Goal: Find specific page/section: Find specific page/section

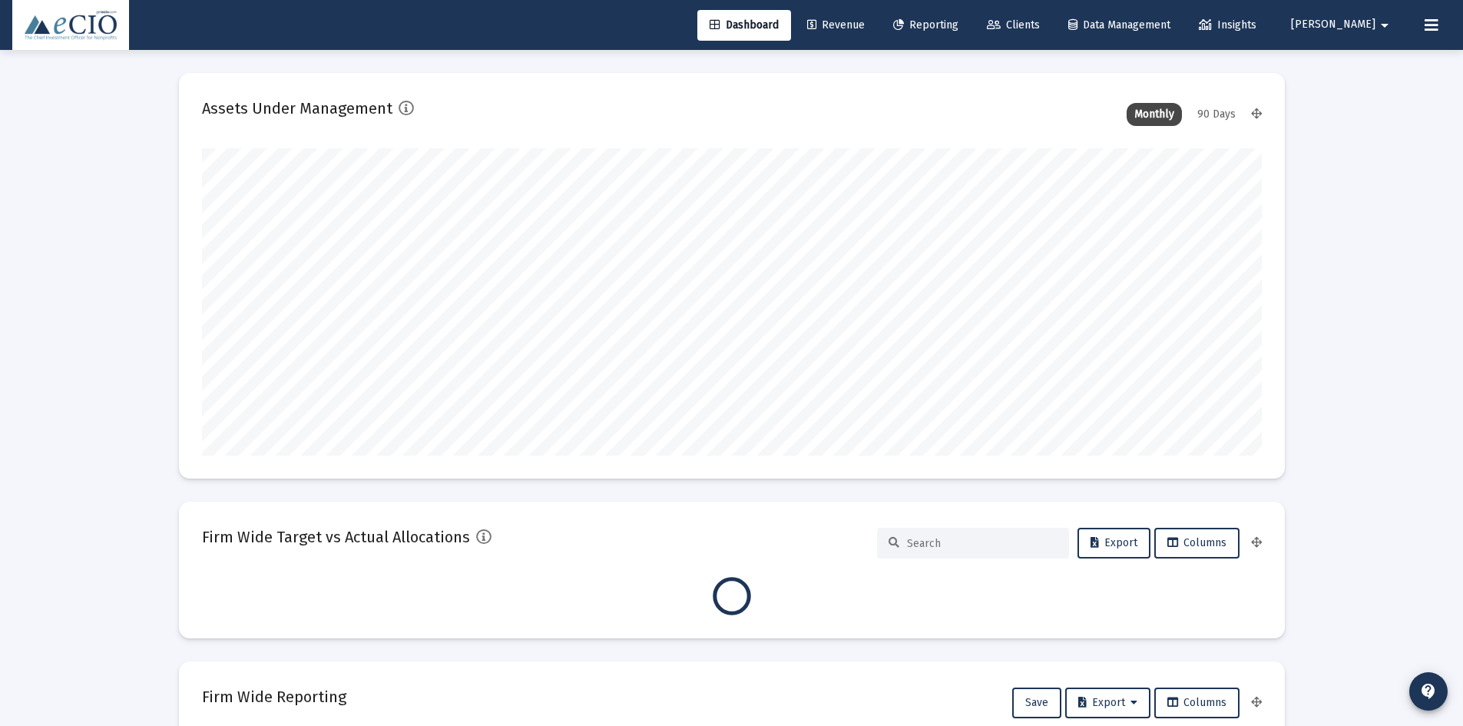
type input "[DATE]"
click at [1038, 19] on span "Clients" at bounding box center [1013, 24] width 53 height 13
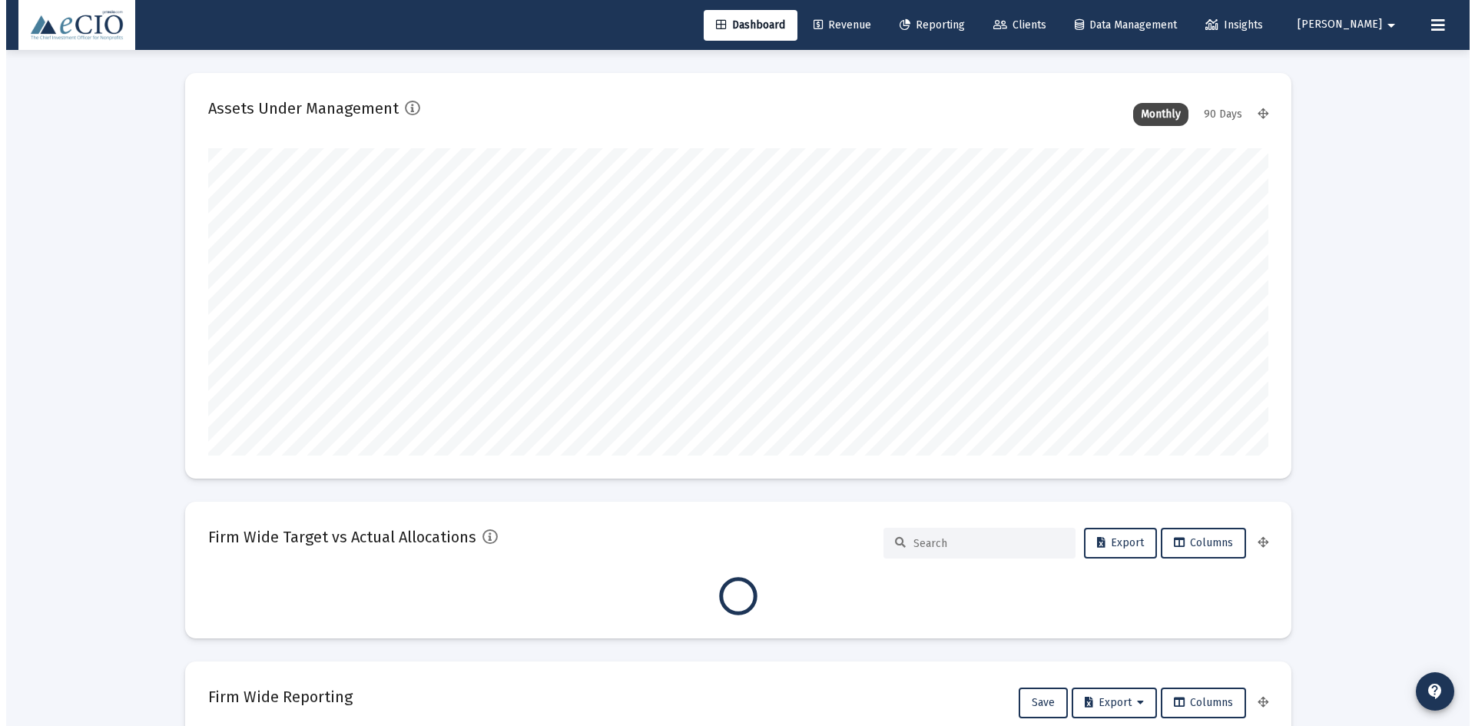
scroll to position [0, 0]
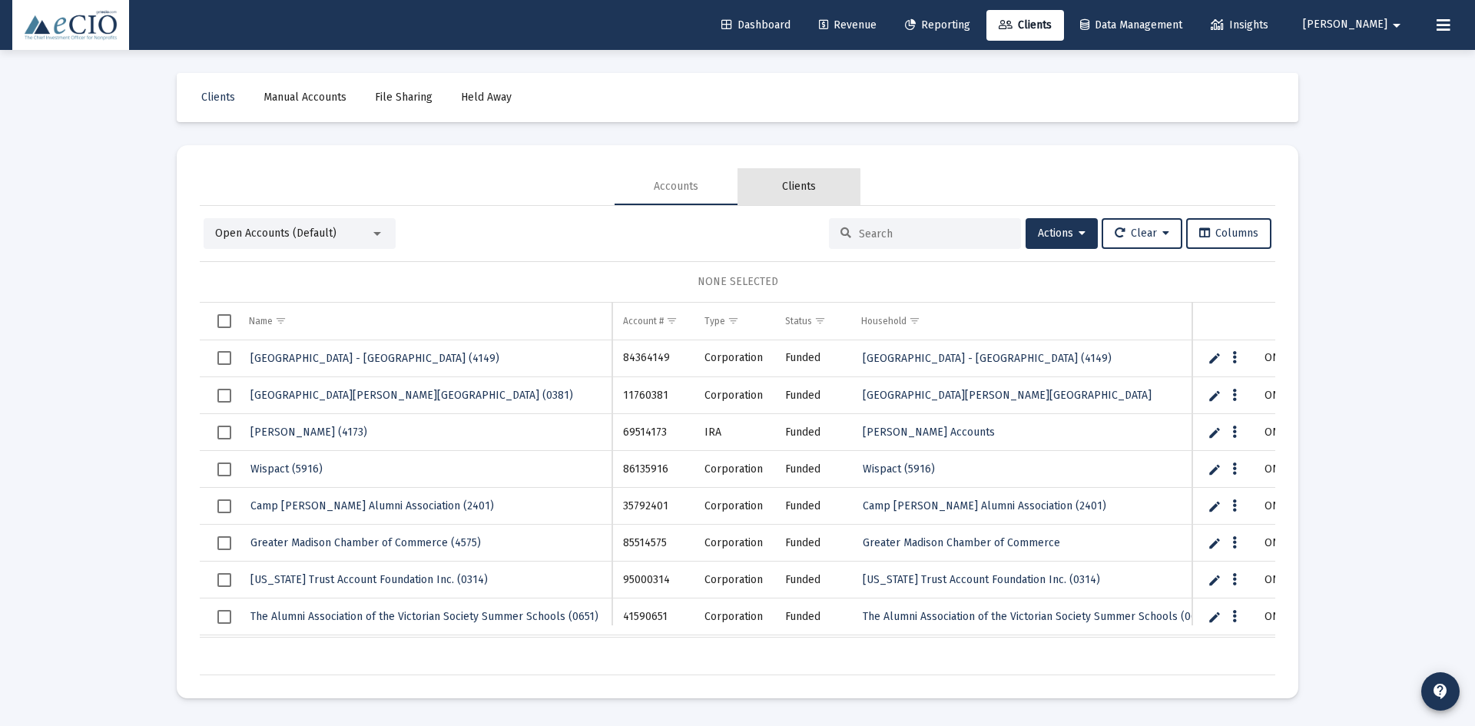
click at [775, 192] on div "Clients" at bounding box center [798, 186] width 123 height 37
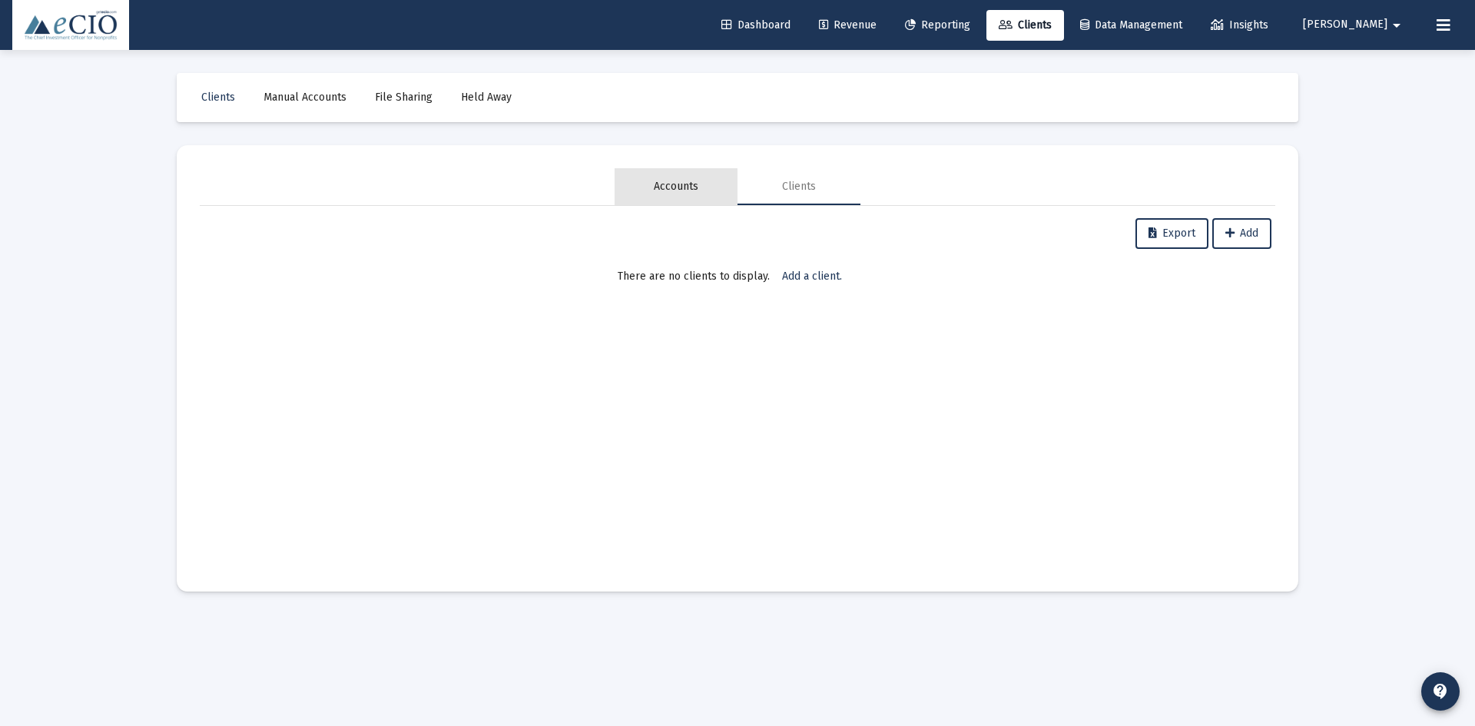
click at [675, 195] on div "Accounts" at bounding box center [675, 186] width 123 height 37
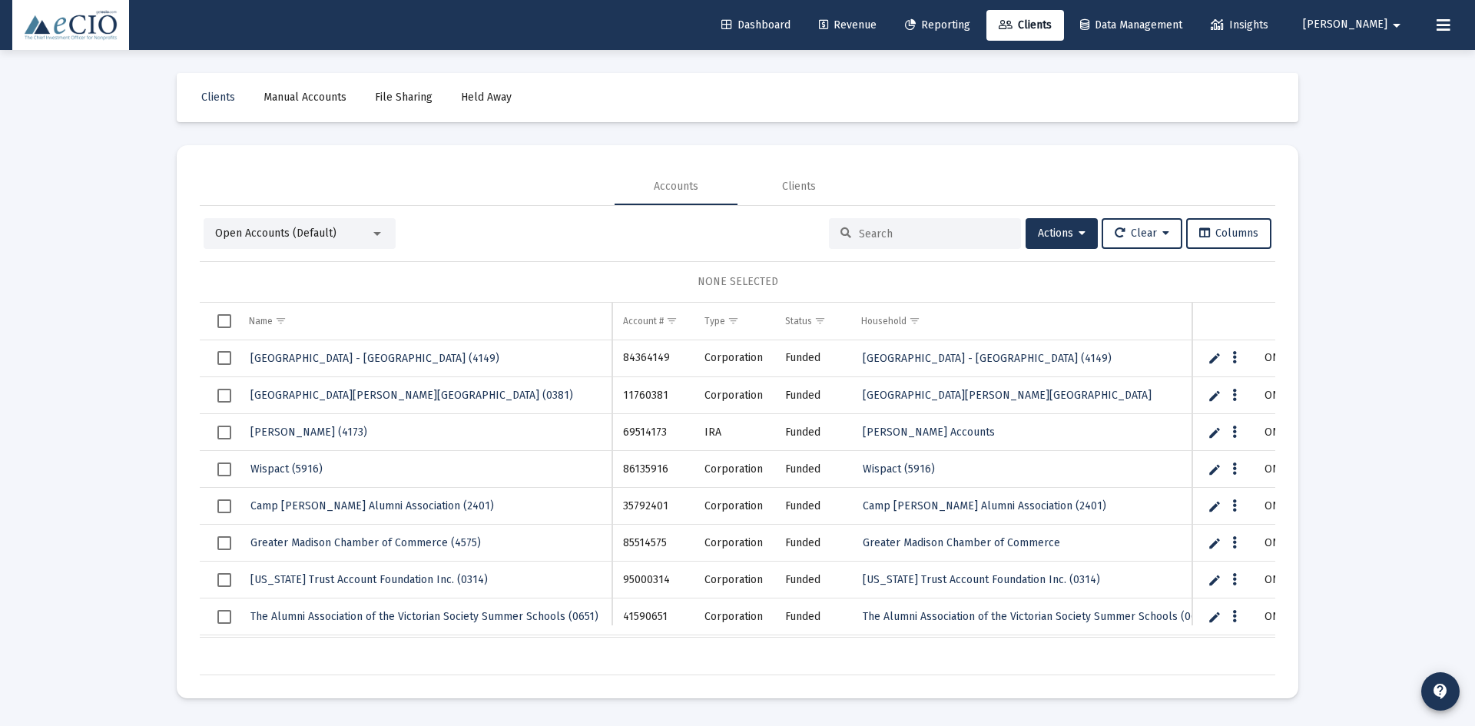
click at [333, 237] on span "Open Accounts (Default)" at bounding box center [275, 233] width 121 height 13
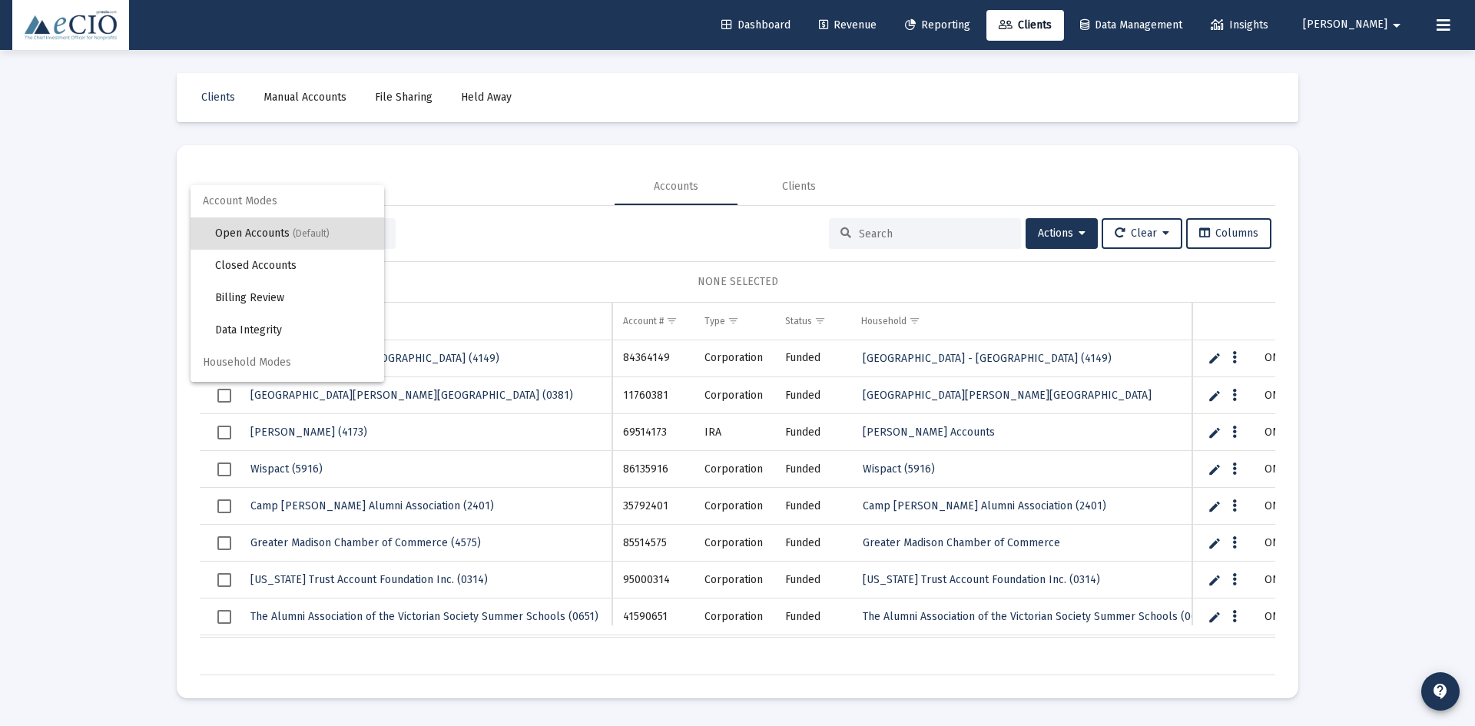
click at [295, 354] on span "Household Modes" at bounding box center [287, 362] width 194 height 32
click at [289, 361] on span "Household Modes" at bounding box center [287, 362] width 194 height 32
click at [488, 159] on div at bounding box center [737, 363] width 1475 height 726
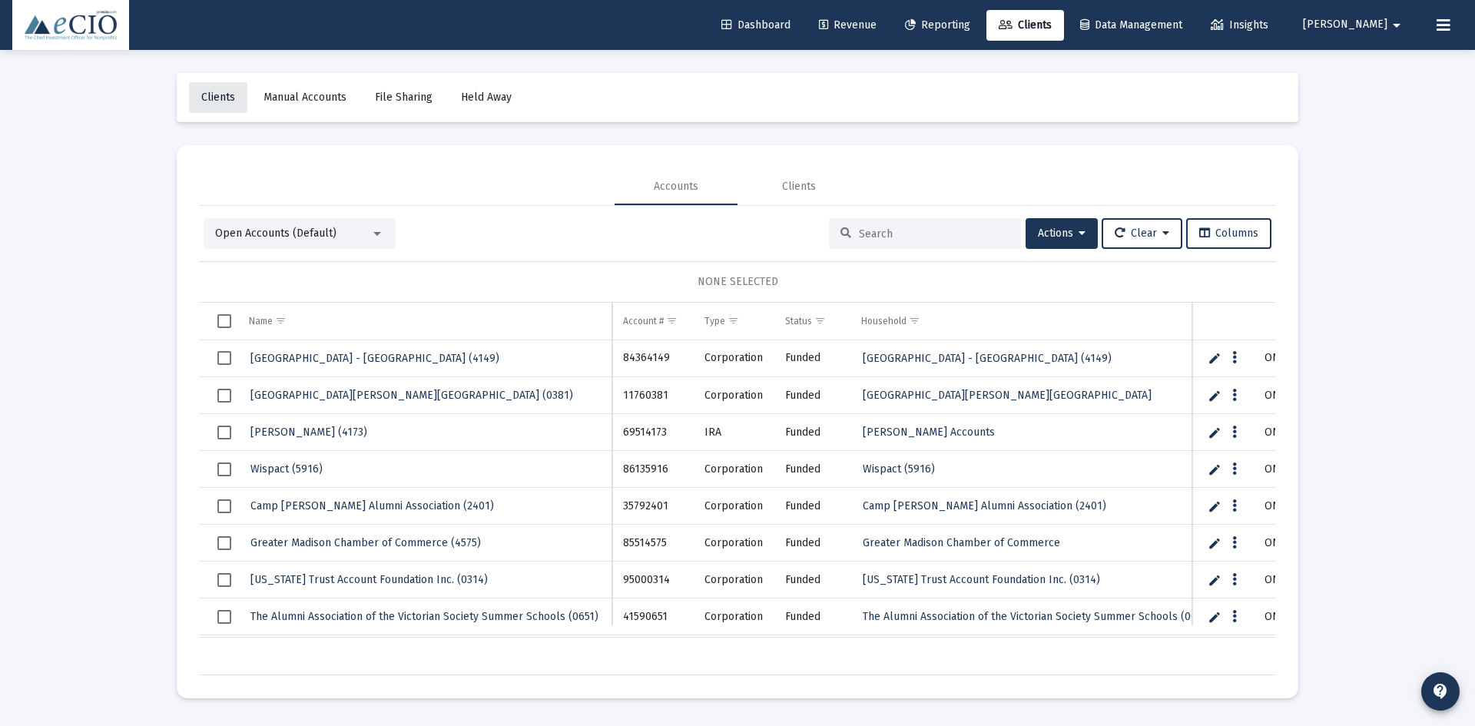
click at [206, 98] on span "Clients" at bounding box center [218, 97] width 34 height 13
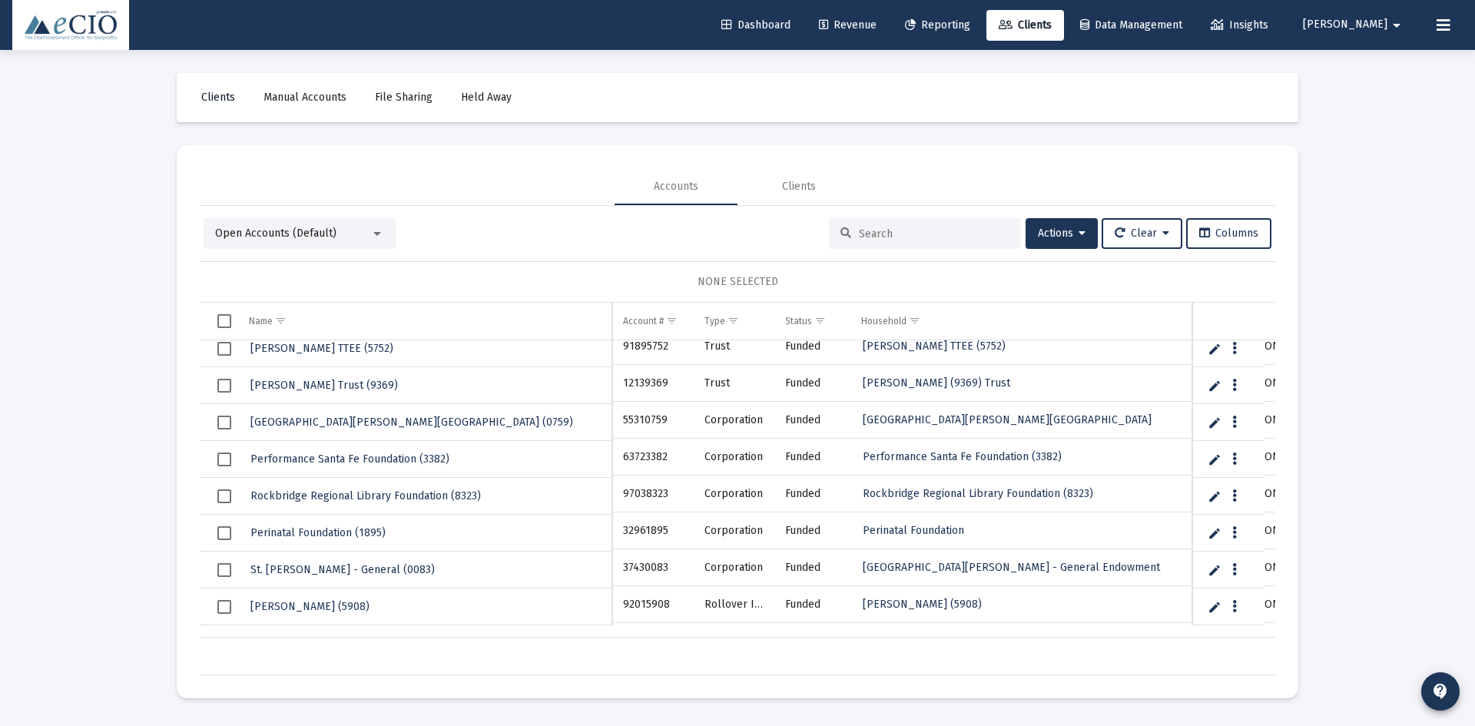
scroll to position [307, 0]
